Goal: Browse casually

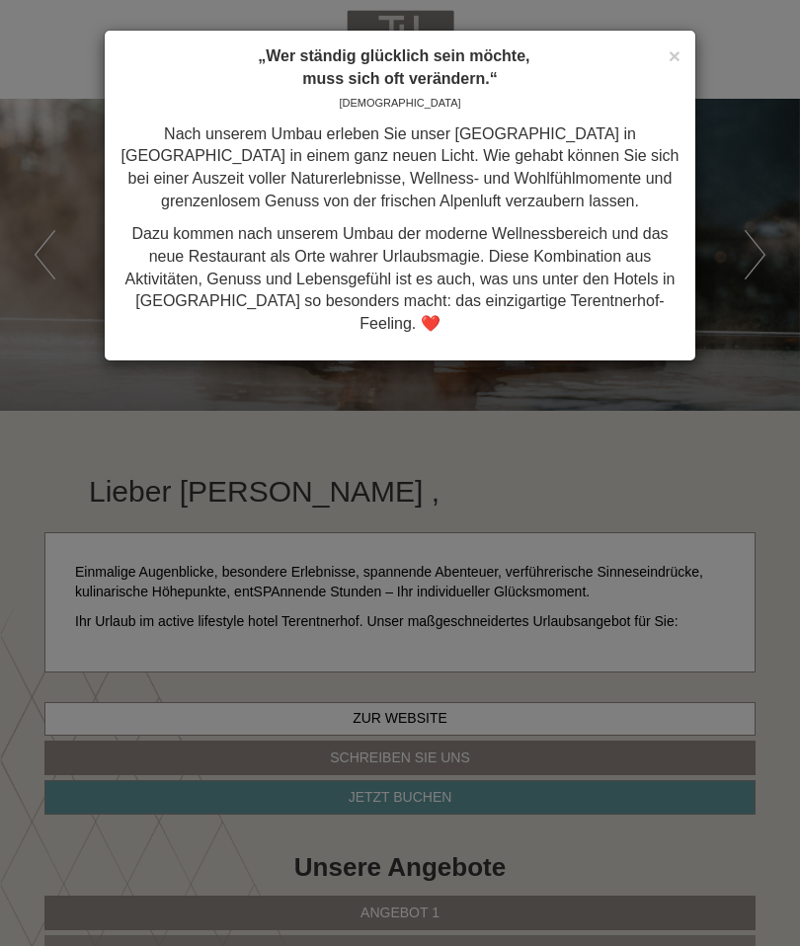
scroll to position [1480, 0]
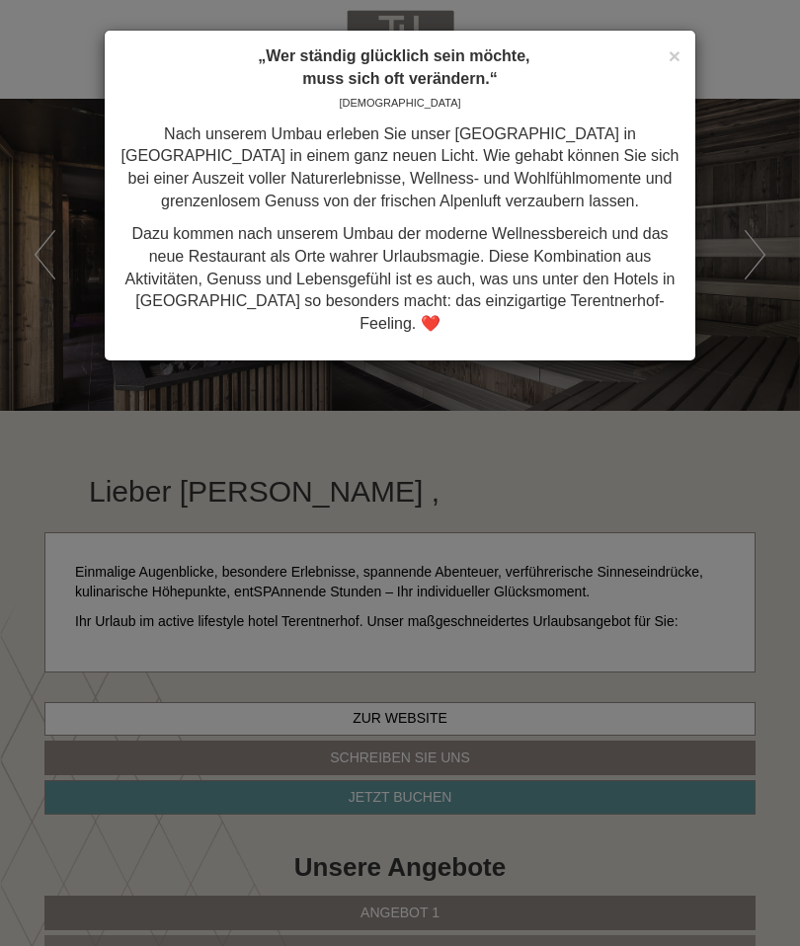
click at [679, 403] on div "× „Wer ständig glücklich sein möchte, muss sich oft verändern.“ Konfuzius Nach …" at bounding box center [400, 473] width 800 height 946
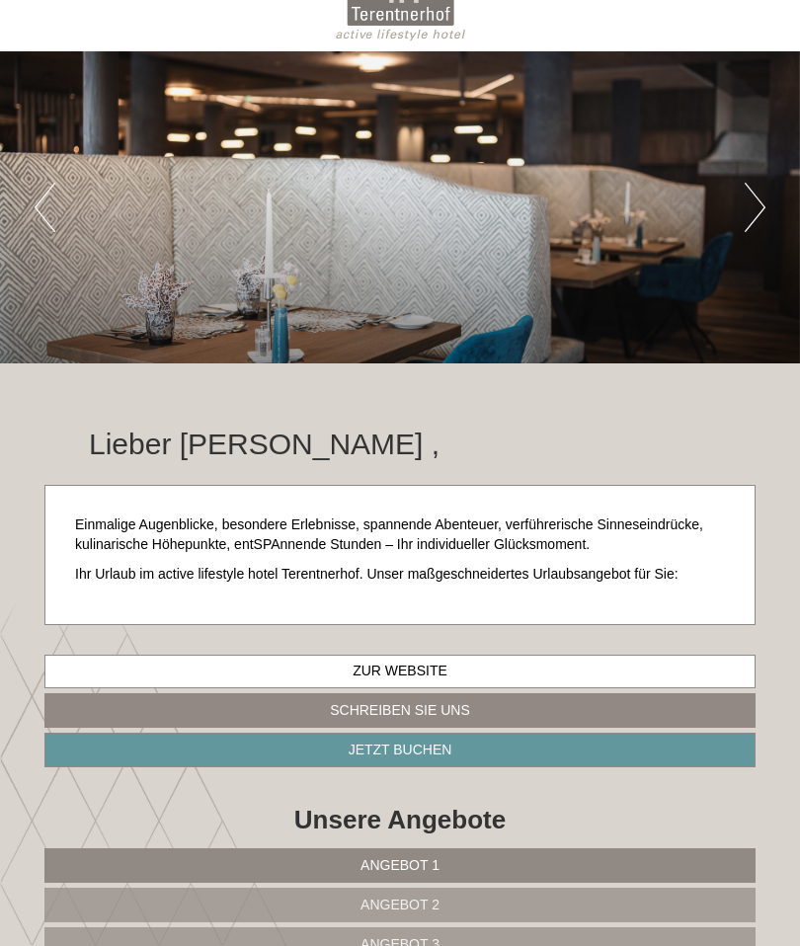
scroll to position [47, 0]
click at [777, 197] on div "Previous Next 1 2 3 4 5 6" at bounding box center [400, 207] width 800 height 312
click at [763, 209] on button "Next" at bounding box center [754, 207] width 21 height 49
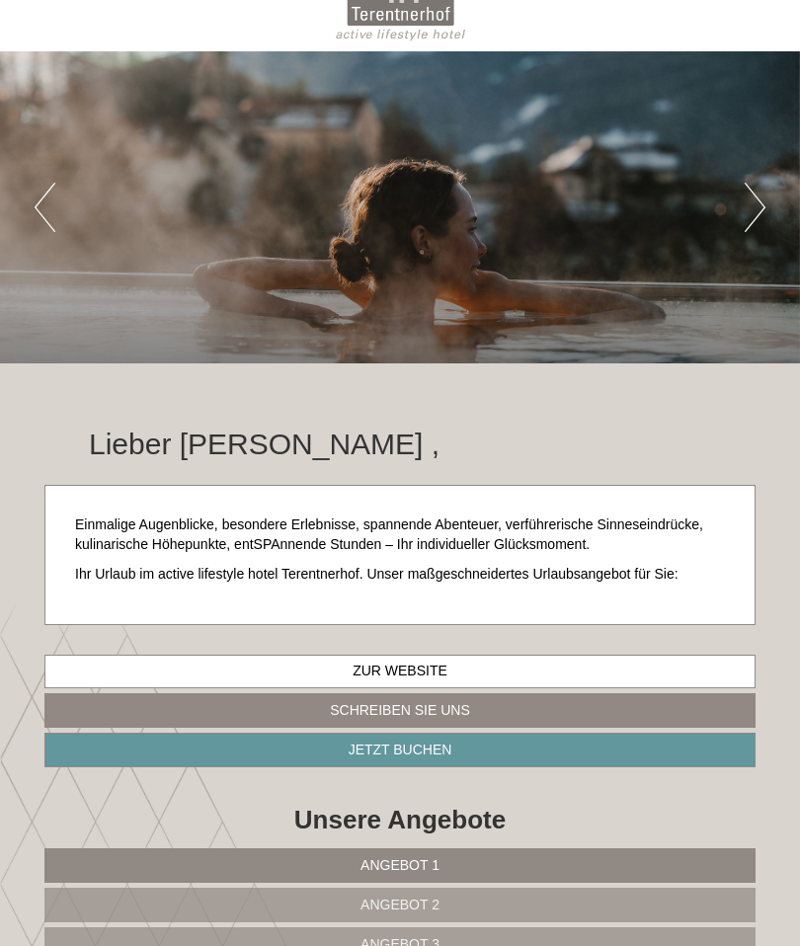
click at [763, 204] on button "Next" at bounding box center [754, 207] width 21 height 49
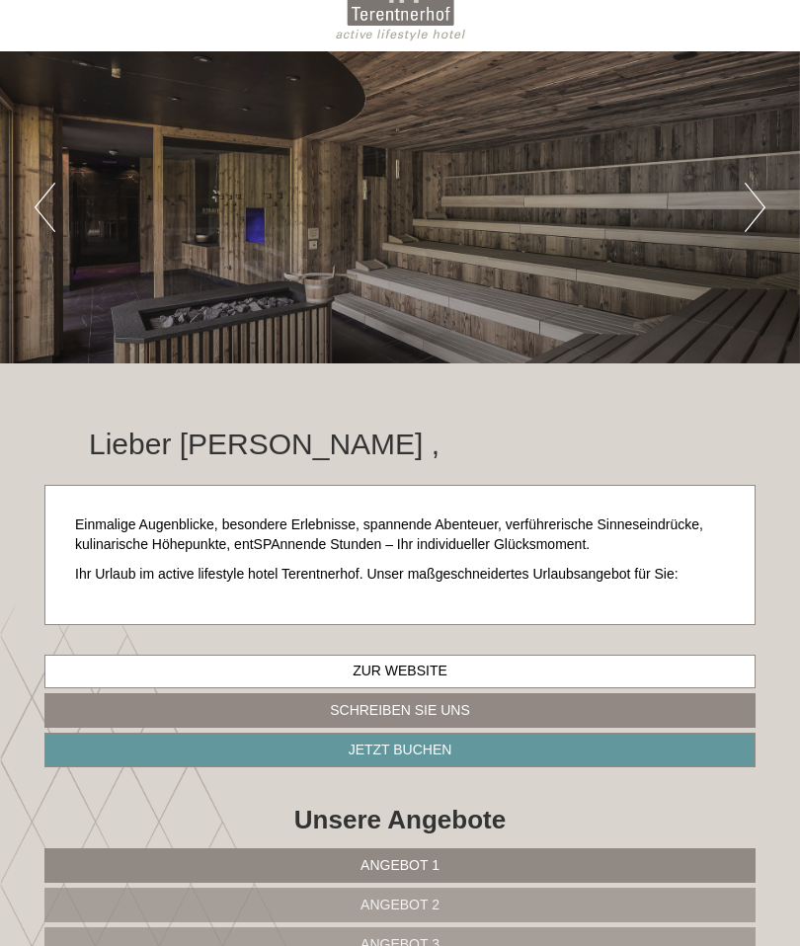
click at [762, 203] on button "Next" at bounding box center [754, 207] width 21 height 49
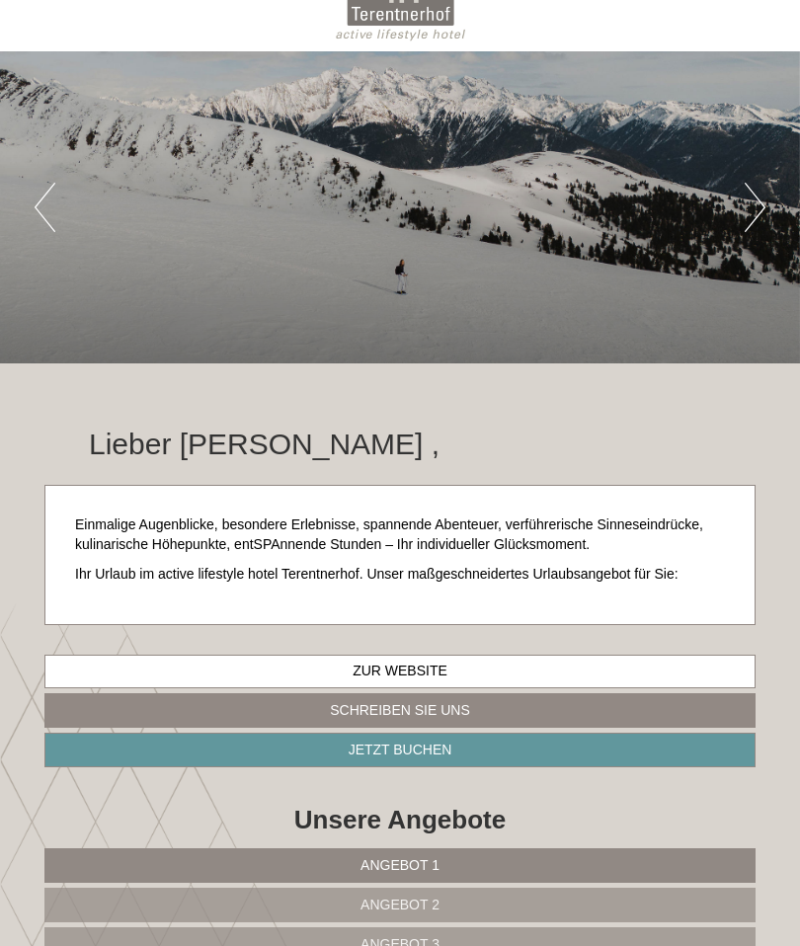
click at [54, 204] on button "Previous" at bounding box center [45, 207] width 21 height 49
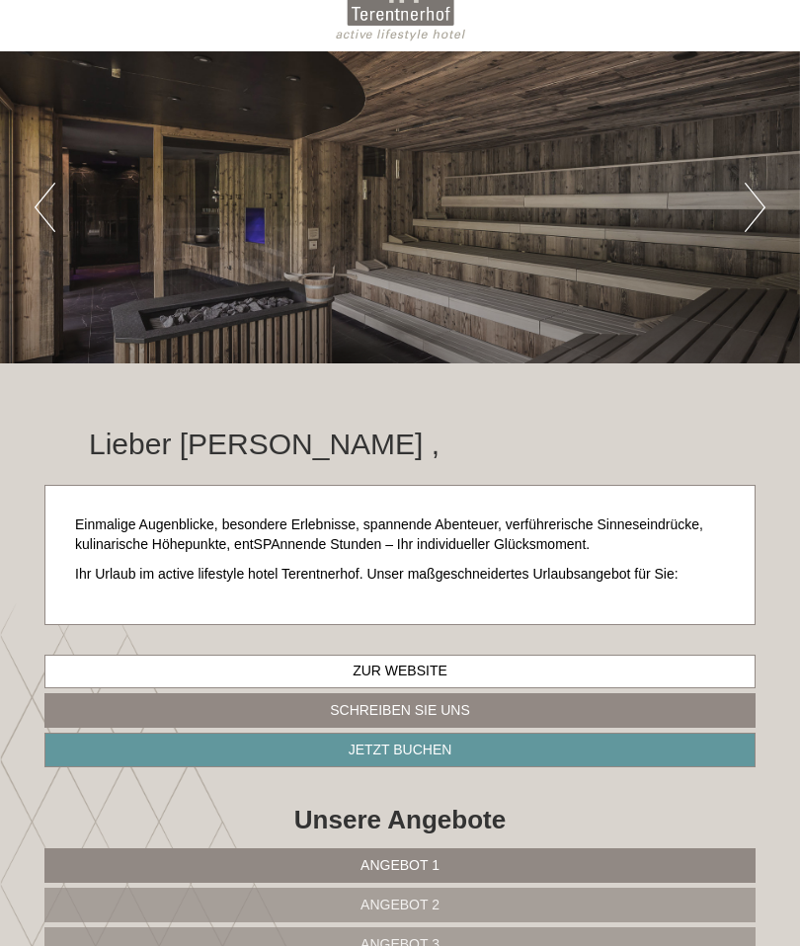
click at [785, 222] on div "Previous Next 1 2 3 4 5 6" at bounding box center [400, 207] width 800 height 312
click at [764, 191] on button "Next" at bounding box center [754, 207] width 21 height 49
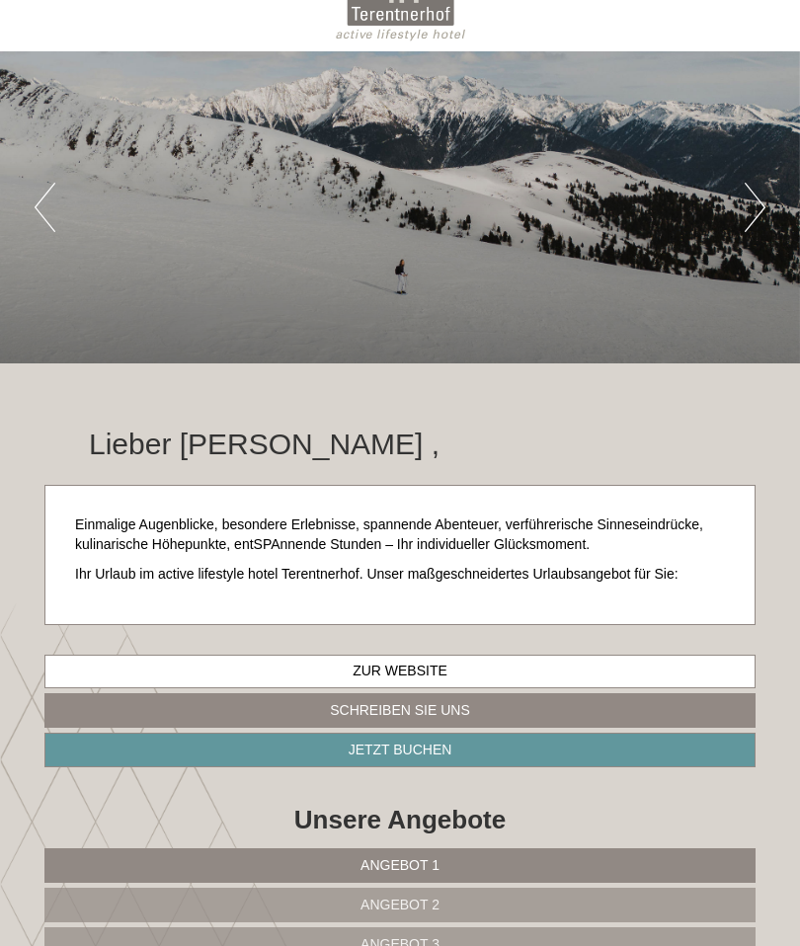
click at [753, 207] on button "Next" at bounding box center [754, 207] width 21 height 49
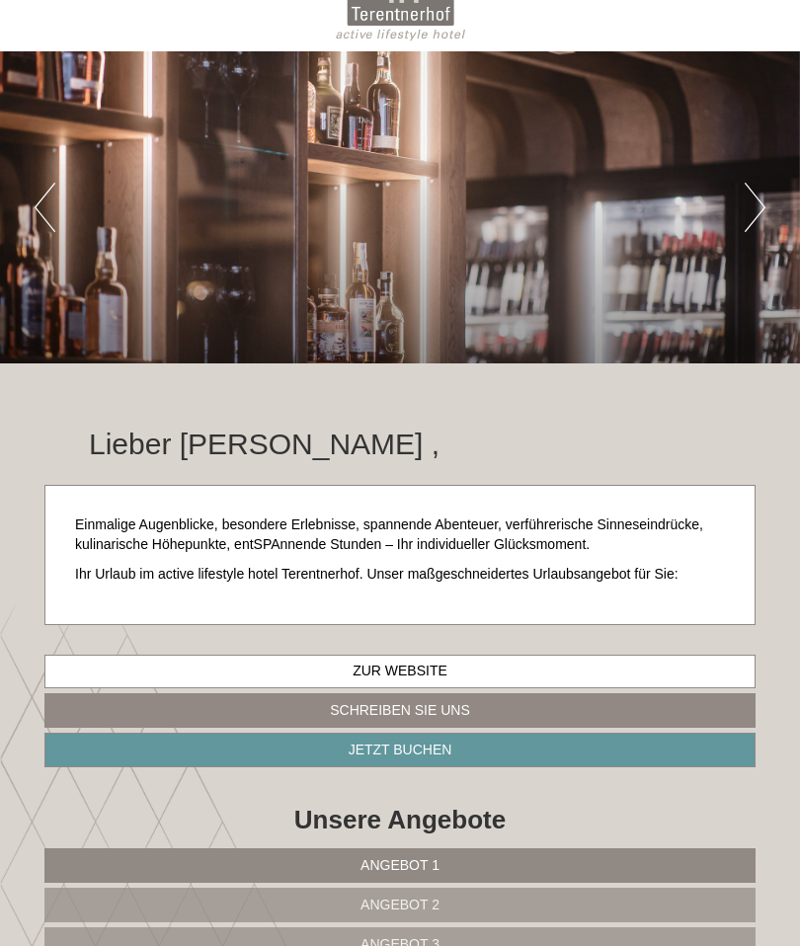
click at [756, 198] on button "Next" at bounding box center [754, 207] width 21 height 49
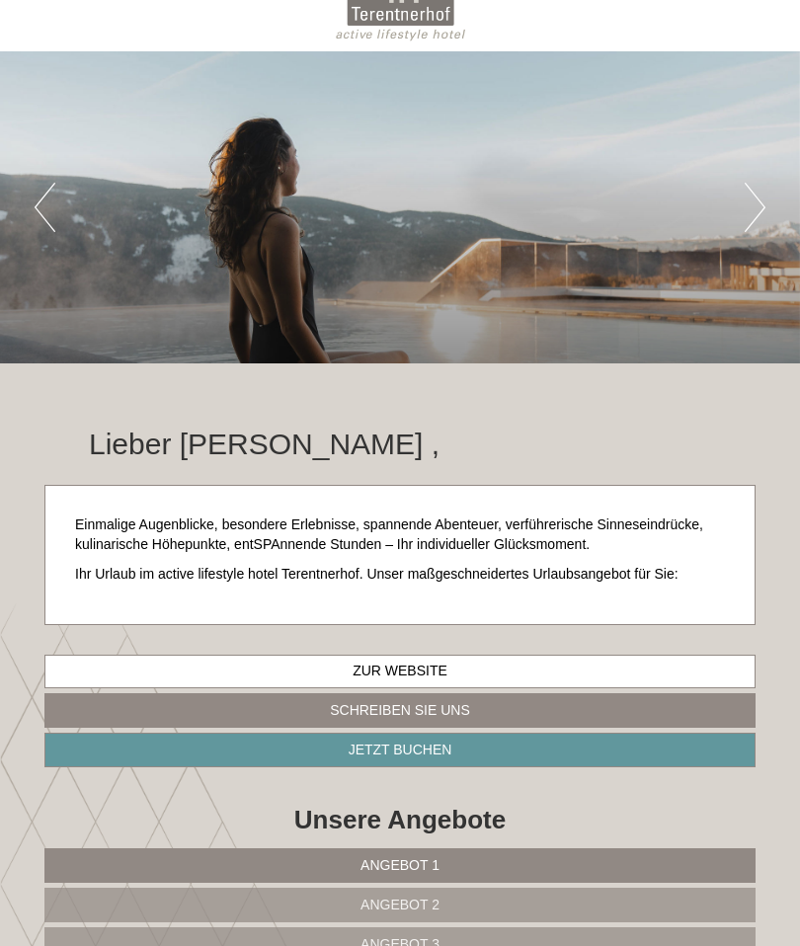
click at [753, 214] on button "Next" at bounding box center [754, 207] width 21 height 49
click at [749, 223] on button "Next" at bounding box center [754, 207] width 21 height 49
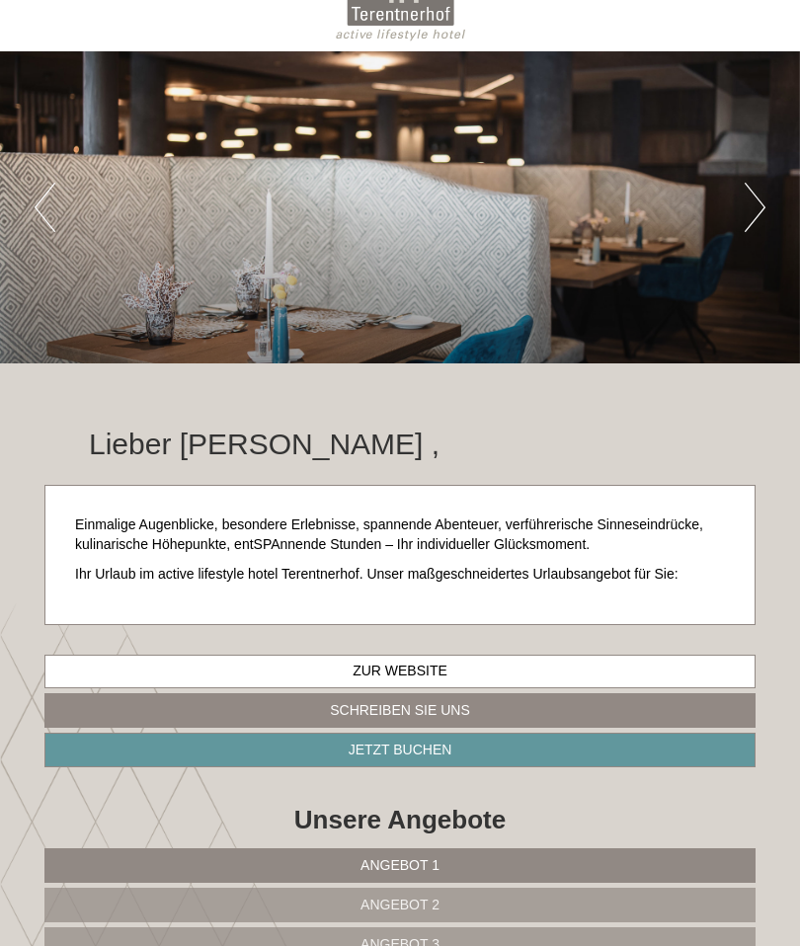
click at [758, 200] on button "Next" at bounding box center [754, 207] width 21 height 49
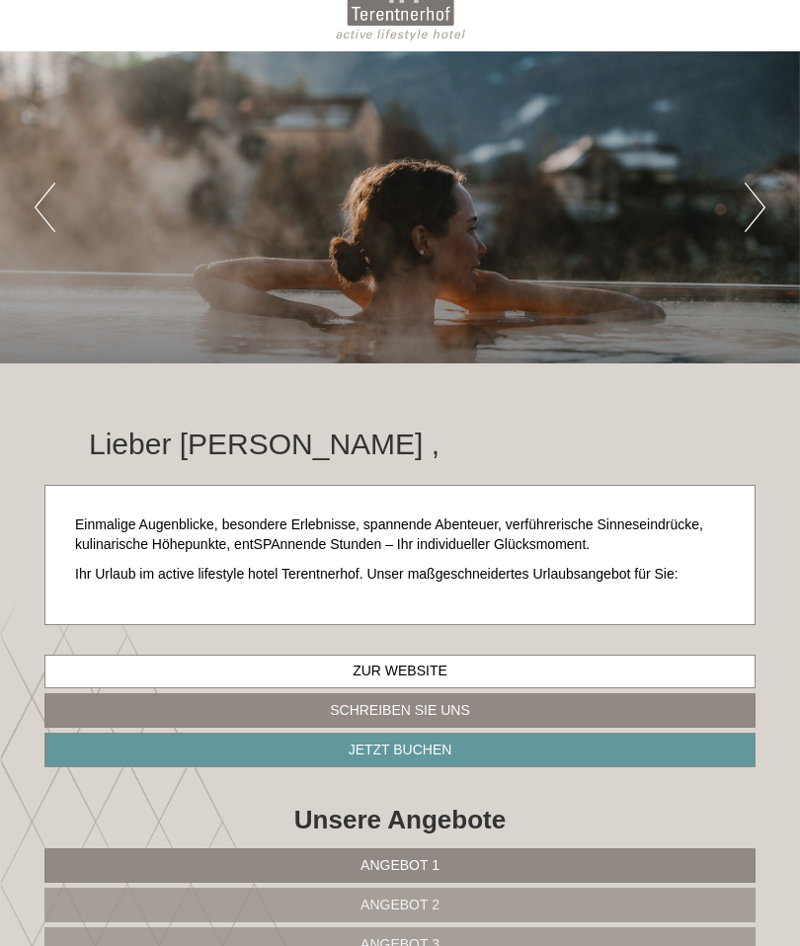
click at [751, 204] on button "Next" at bounding box center [754, 207] width 21 height 49
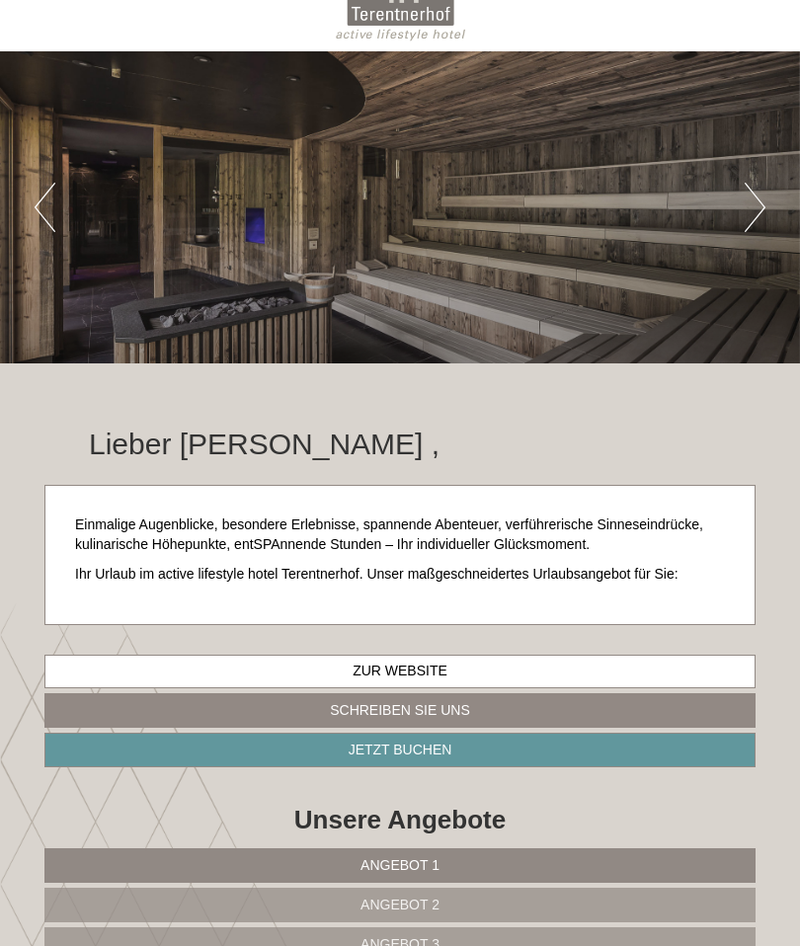
click at [752, 201] on button "Next" at bounding box center [754, 207] width 21 height 49
click at [754, 213] on button "Next" at bounding box center [754, 207] width 21 height 49
